Goal: Task Accomplishment & Management: Complete application form

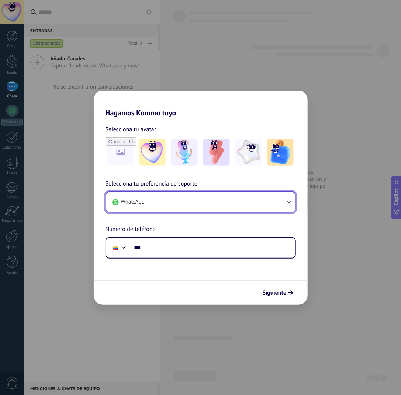
click at [277, 204] on button "WhatsApp" at bounding box center [200, 202] width 189 height 20
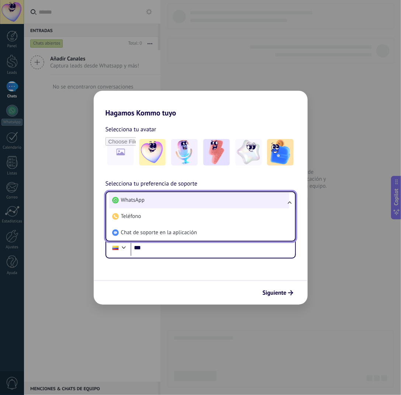
click at [277, 204] on li "WhatsApp" at bounding box center [199, 200] width 180 height 16
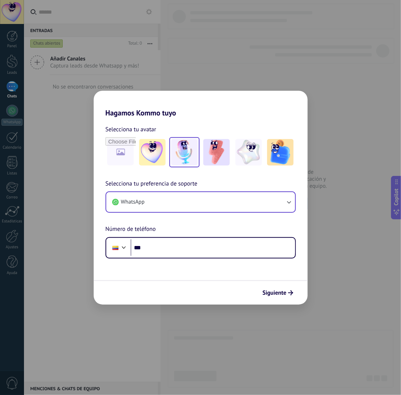
click at [190, 156] on img at bounding box center [184, 152] width 27 height 27
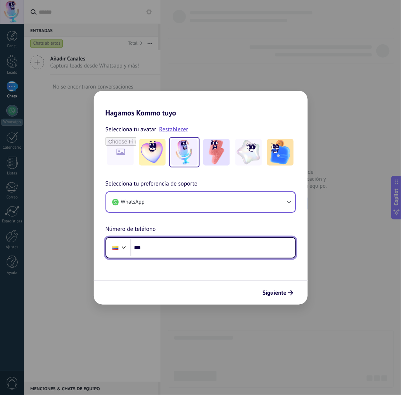
click at [185, 251] on input "***" at bounding box center [213, 247] width 164 height 17
type input "**********"
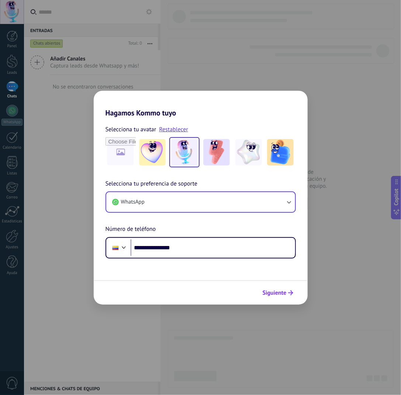
click at [281, 295] on span "Siguiente" at bounding box center [275, 292] width 24 height 5
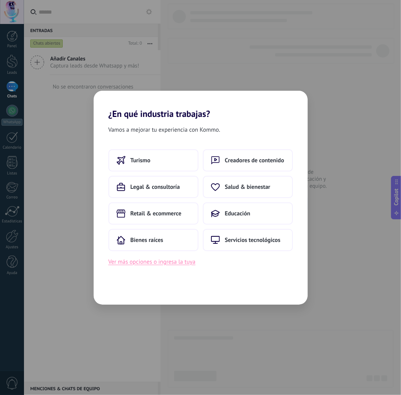
click at [174, 266] on button "Ver más opciones o ingresa la tuya" at bounding box center [151, 262] width 87 height 10
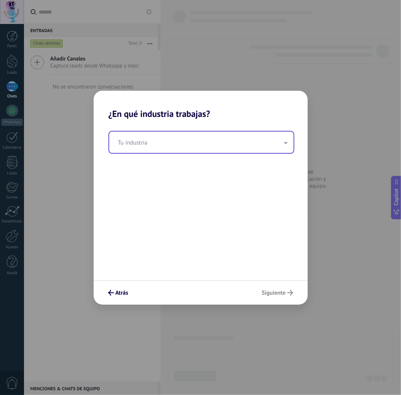
click at [162, 149] on input "text" at bounding box center [201, 142] width 184 height 21
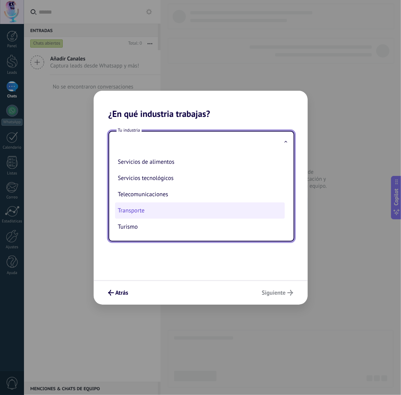
scroll to position [166, 0]
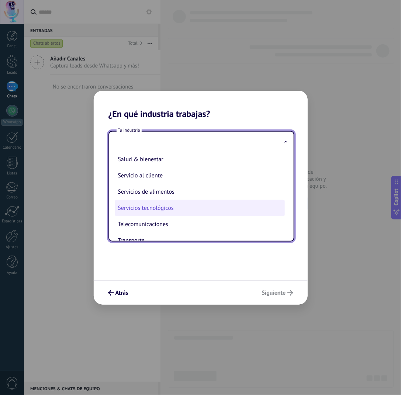
click at [180, 216] on li "Servicios tecnológicos" at bounding box center [200, 208] width 170 height 16
type input "**********"
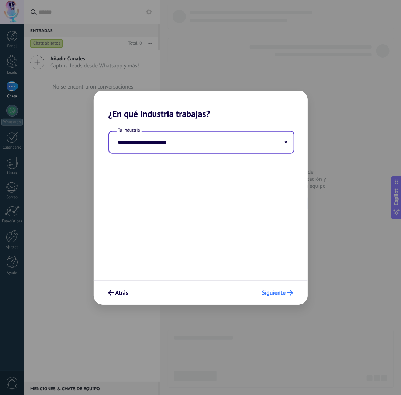
click at [281, 293] on span "Siguiente" at bounding box center [274, 292] width 24 height 5
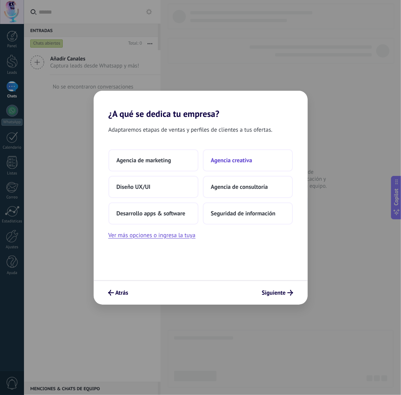
click at [225, 160] on span "Agencia creativa" at bounding box center [231, 160] width 41 height 7
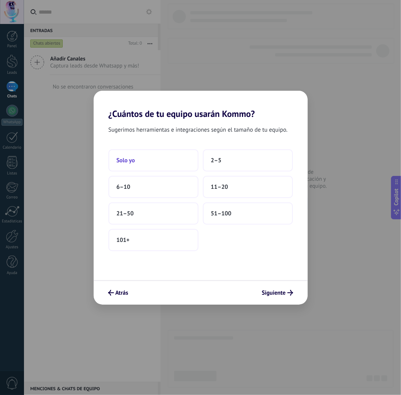
click at [164, 163] on button "Solo yo" at bounding box center [153, 160] width 90 height 22
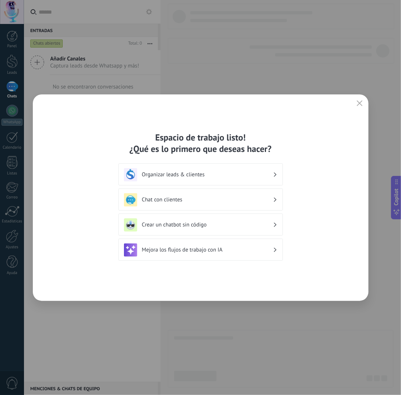
click at [221, 226] on h3 "Crear un chatbot sin código" at bounding box center [207, 224] width 131 height 7
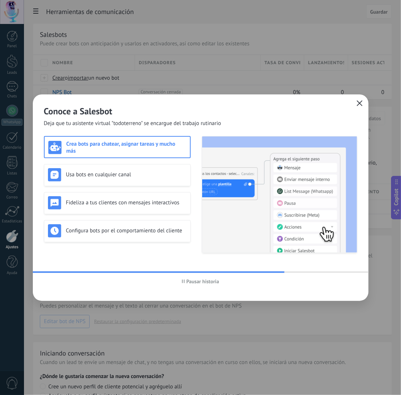
click at [357, 103] on icon "button" at bounding box center [360, 103] width 6 height 6
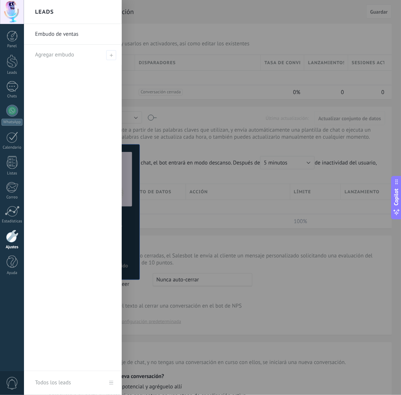
click at [246, 48] on div at bounding box center [224, 197] width 401 height 395
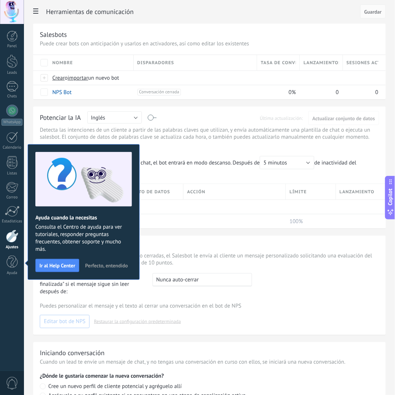
click at [27, 306] on div "Herramientas de comunicación Cancelar Guardar Salesbots Puede crear bots con an…" at bounding box center [209, 231] width 371 height 462
click at [108, 266] on span "Perfecto, entendido" at bounding box center [106, 265] width 43 height 5
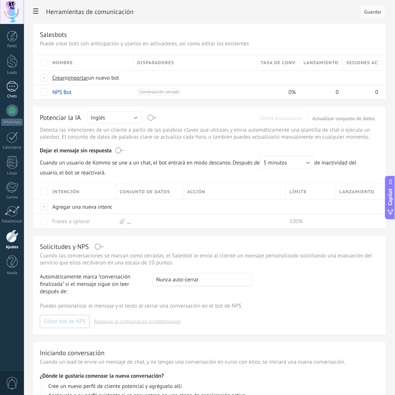
click at [16, 84] on div at bounding box center [12, 86] width 12 height 11
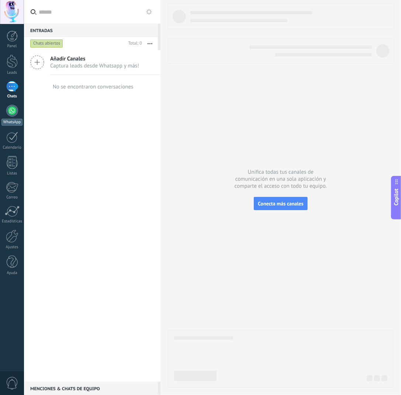
click at [14, 112] on div at bounding box center [12, 111] width 12 height 12
